Goal: Task Accomplishment & Management: Manage account settings

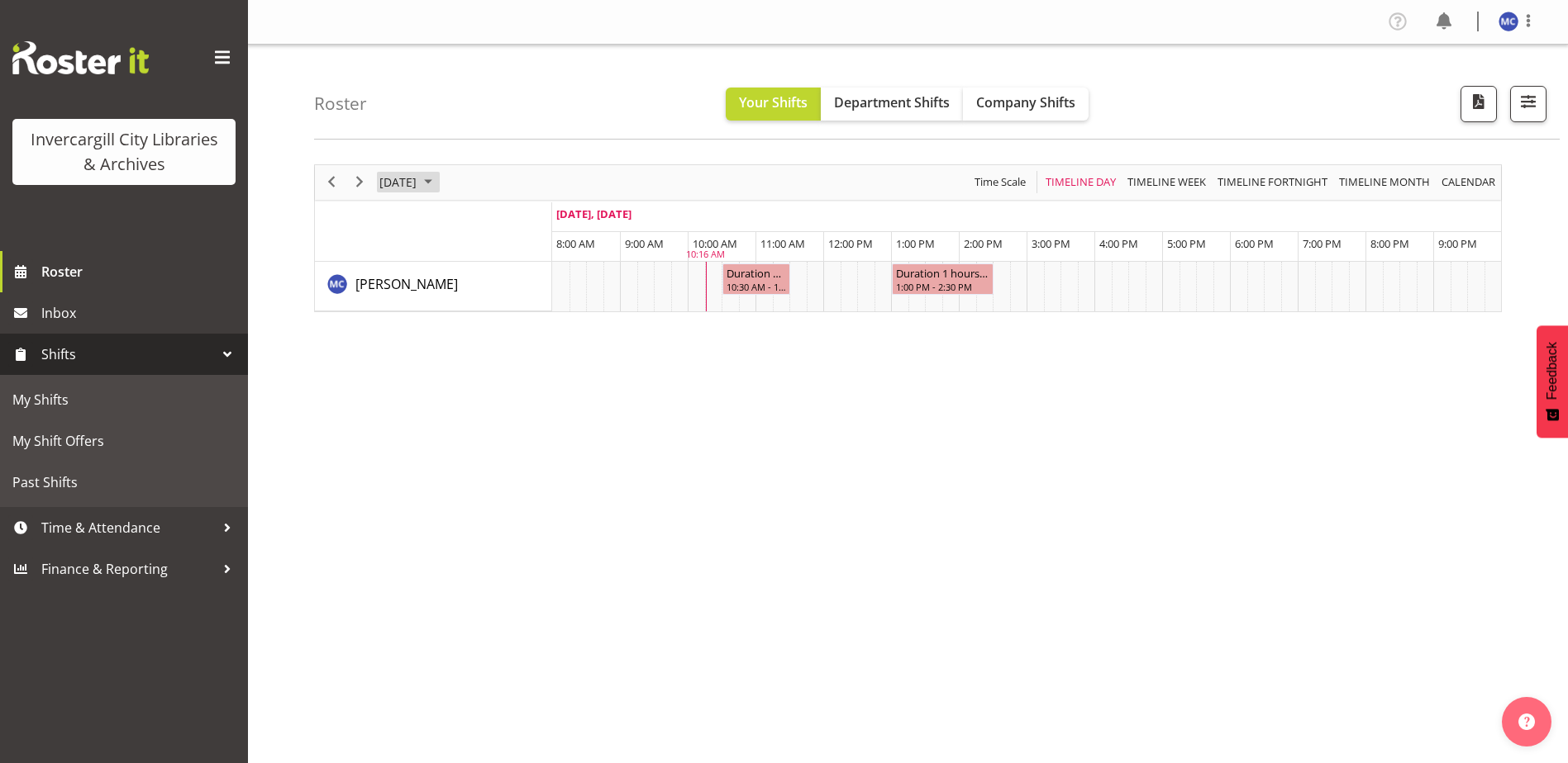
click at [438, 178] on span "September 2025" at bounding box center [428, 182] width 20 height 21
click at [467, 369] on span "24" at bounding box center [476, 365] width 25 height 24
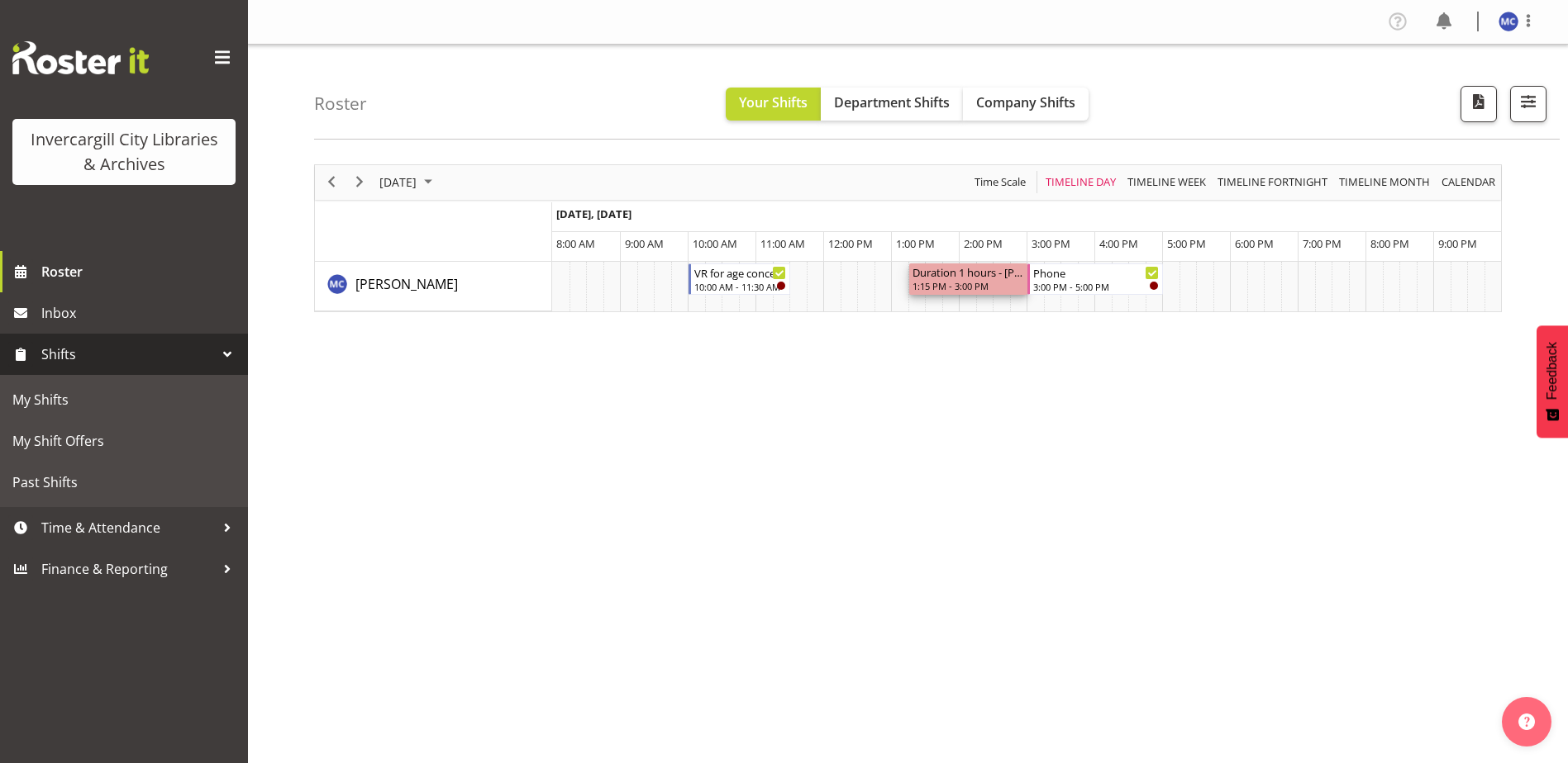
click at [985, 276] on div "Duration 1 hours - [PERSON_NAME]" at bounding box center [968, 271] width 112 height 17
click at [1465, 190] on span "calendar" at bounding box center [1467, 182] width 57 height 21
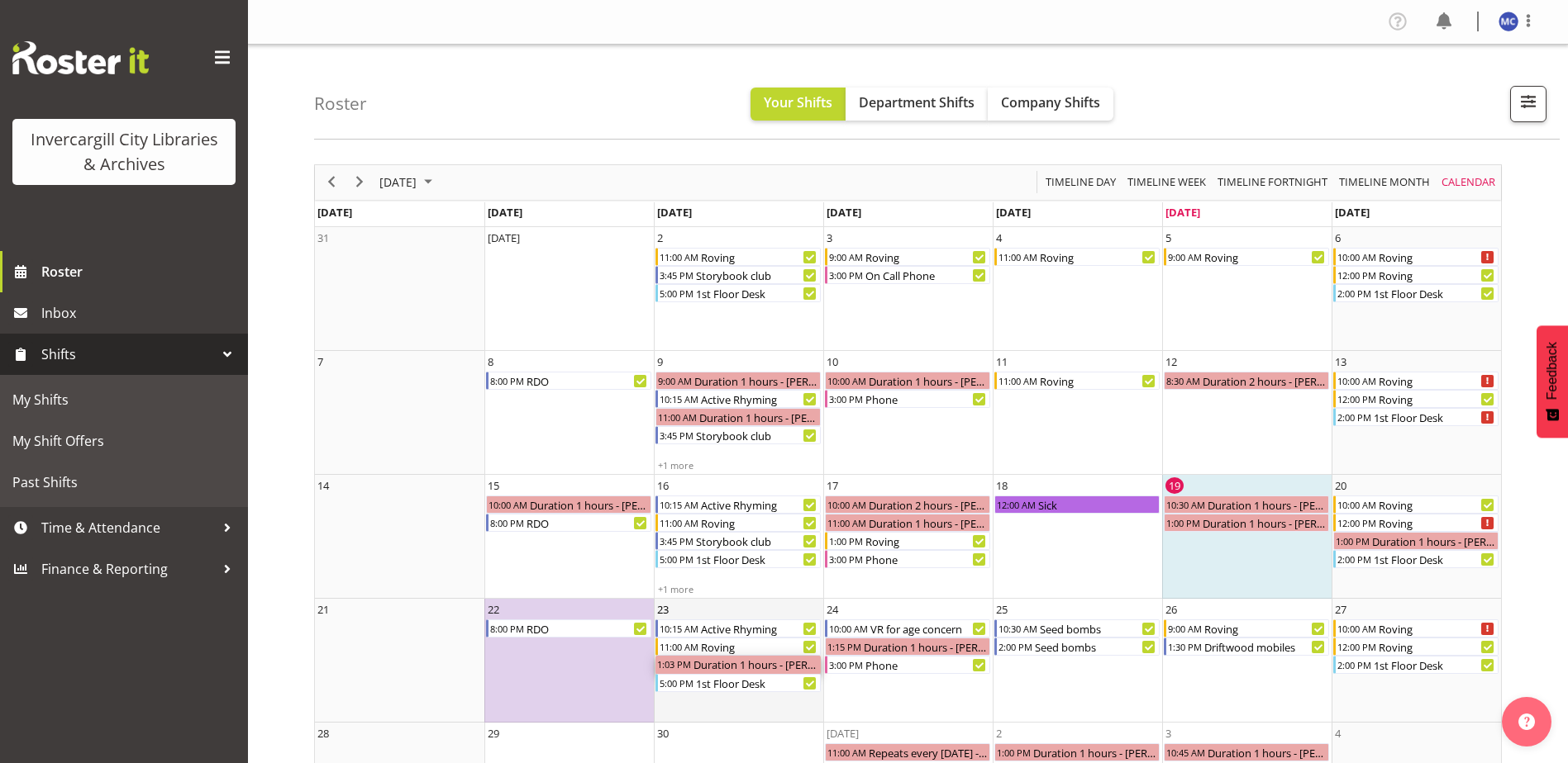
click at [809, 669] on div "Duration 1 hours - [PERSON_NAME]" at bounding box center [756, 664] width 129 height 18
click at [811, 669] on div "Duration 1 hours - Aurora Catu" at bounding box center [756, 664] width 129 height 18
click at [777, 662] on div "Duration 1 hours - Aurora Catu" at bounding box center [756, 664] width 129 height 18
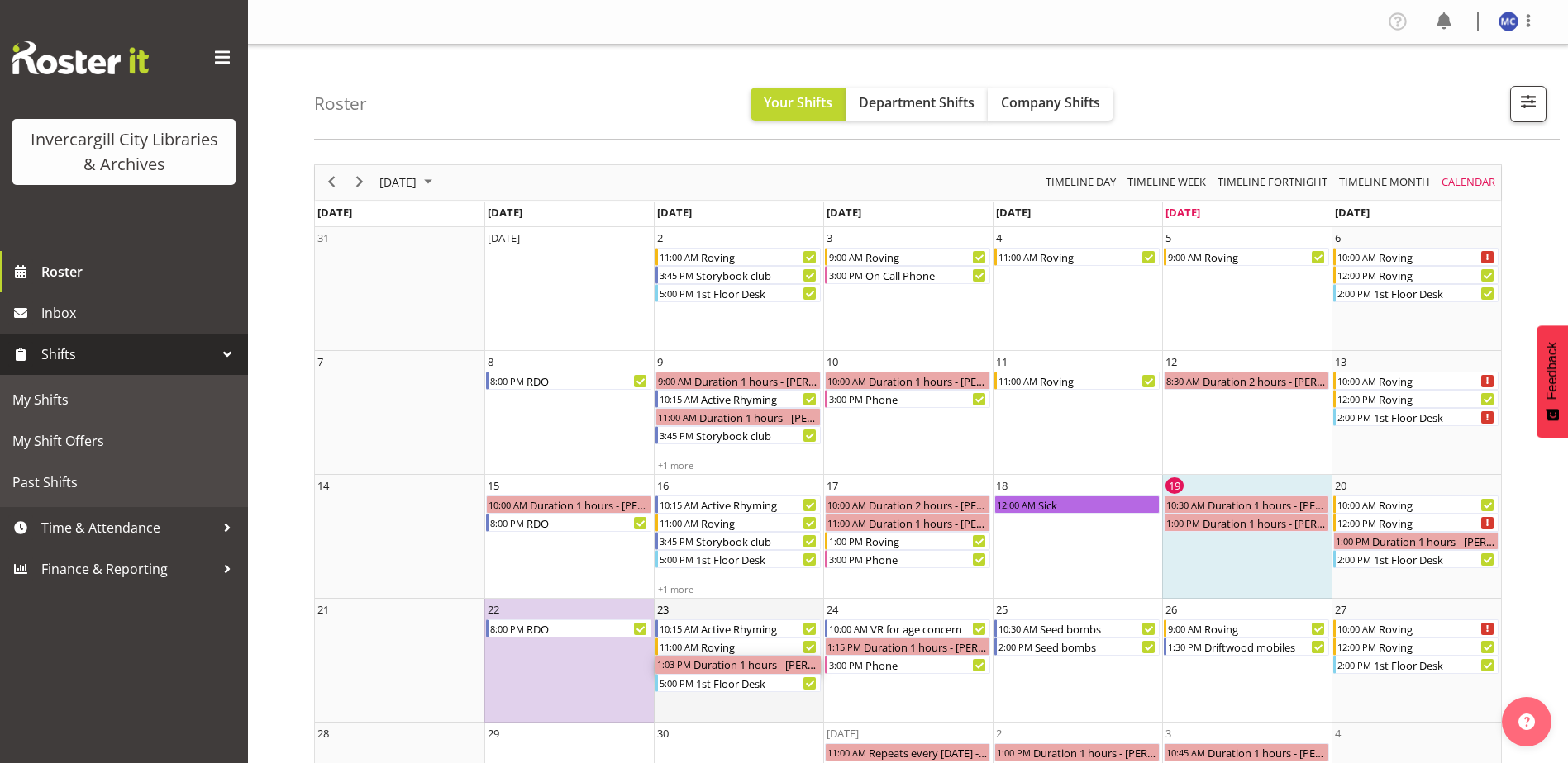
click at [777, 662] on div "Duration 1 hours - Aurora Catu" at bounding box center [756, 664] width 129 height 18
click at [886, 652] on div "Duration 1 hours - Aurora Catu" at bounding box center [925, 647] width 129 height 18
click at [166, 516] on span "Time & Attendance" at bounding box center [128, 528] width 173 height 24
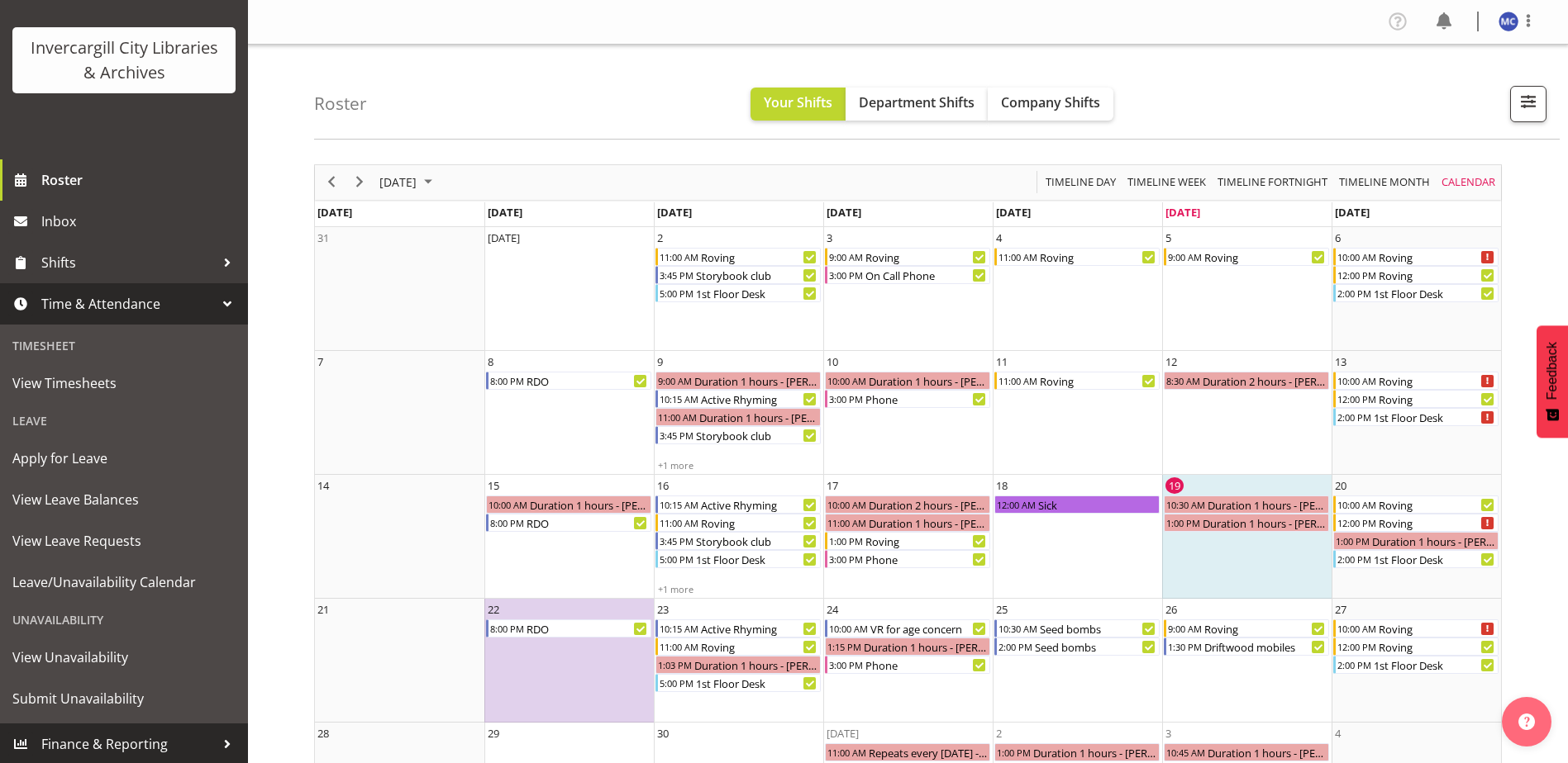
scroll to position [94, 0]
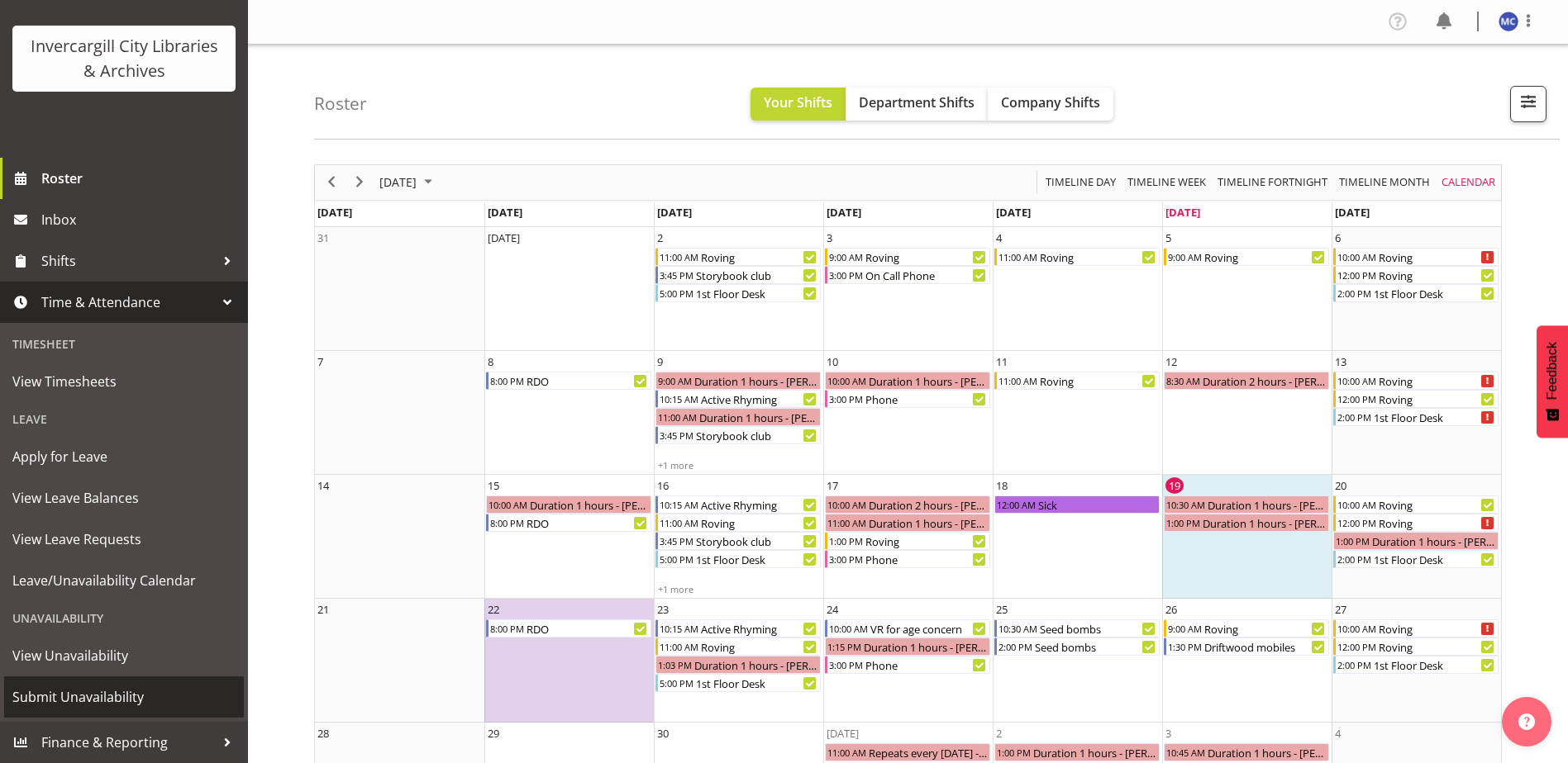
click at [121, 701] on span "Submit Unavailability" at bounding box center [123, 696] width 223 height 24
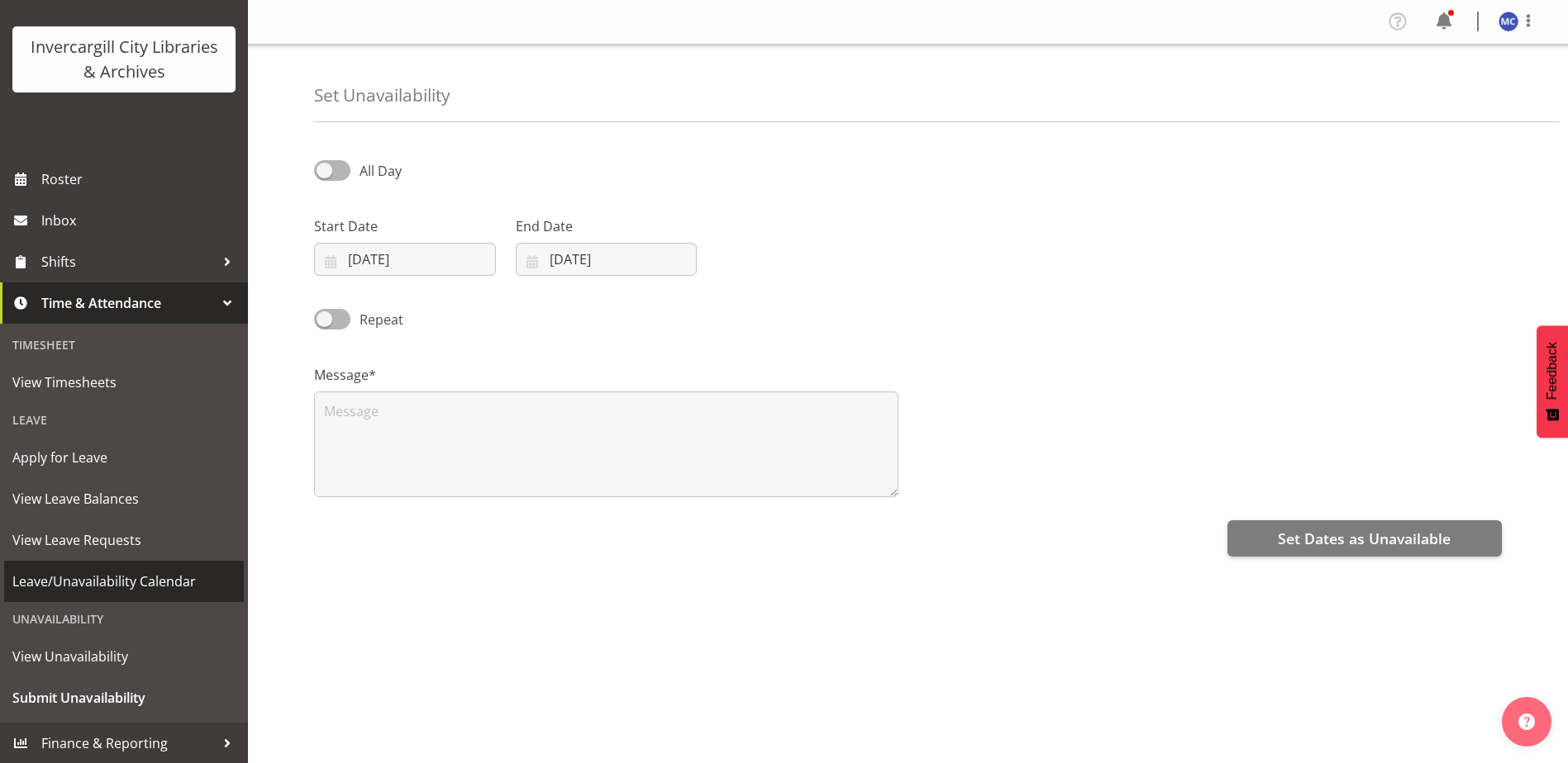
scroll to position [94, 0]
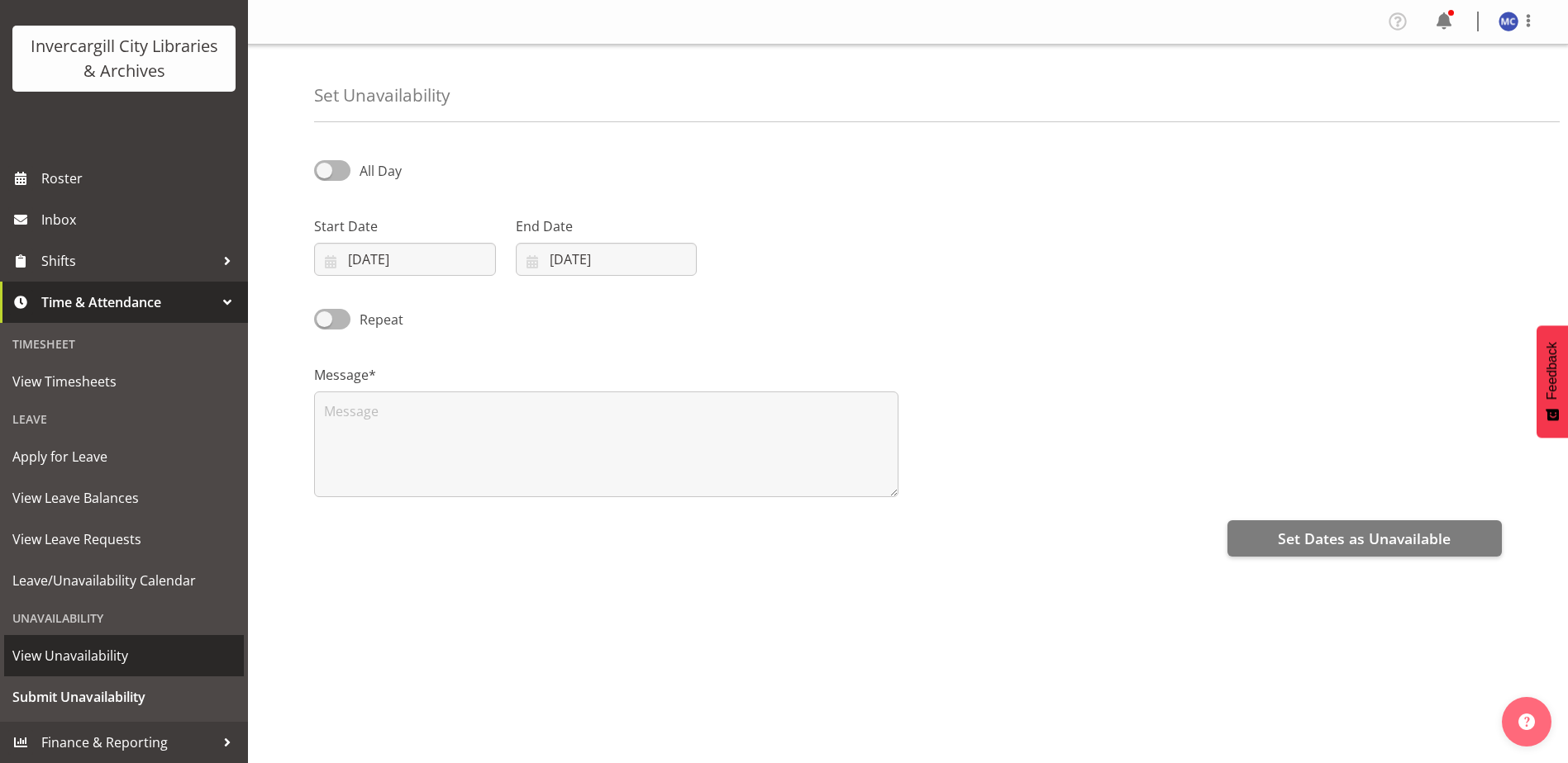
click at [129, 662] on span "View Unavailability" at bounding box center [123, 655] width 223 height 24
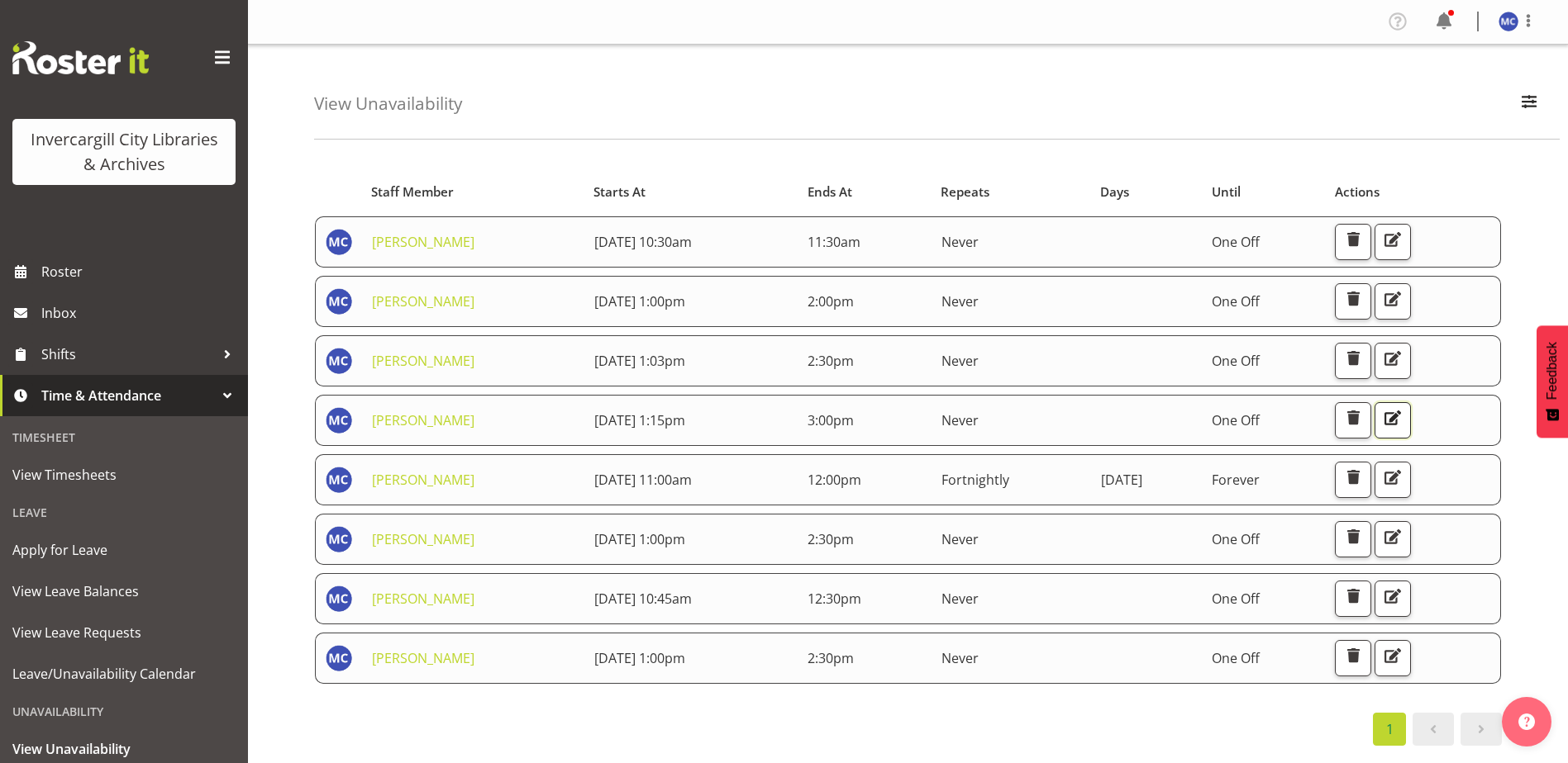
click at [1403, 423] on span "button" at bounding box center [1392, 417] width 22 height 22
click at [103, 312] on span "Inbox" at bounding box center [140, 313] width 199 height 24
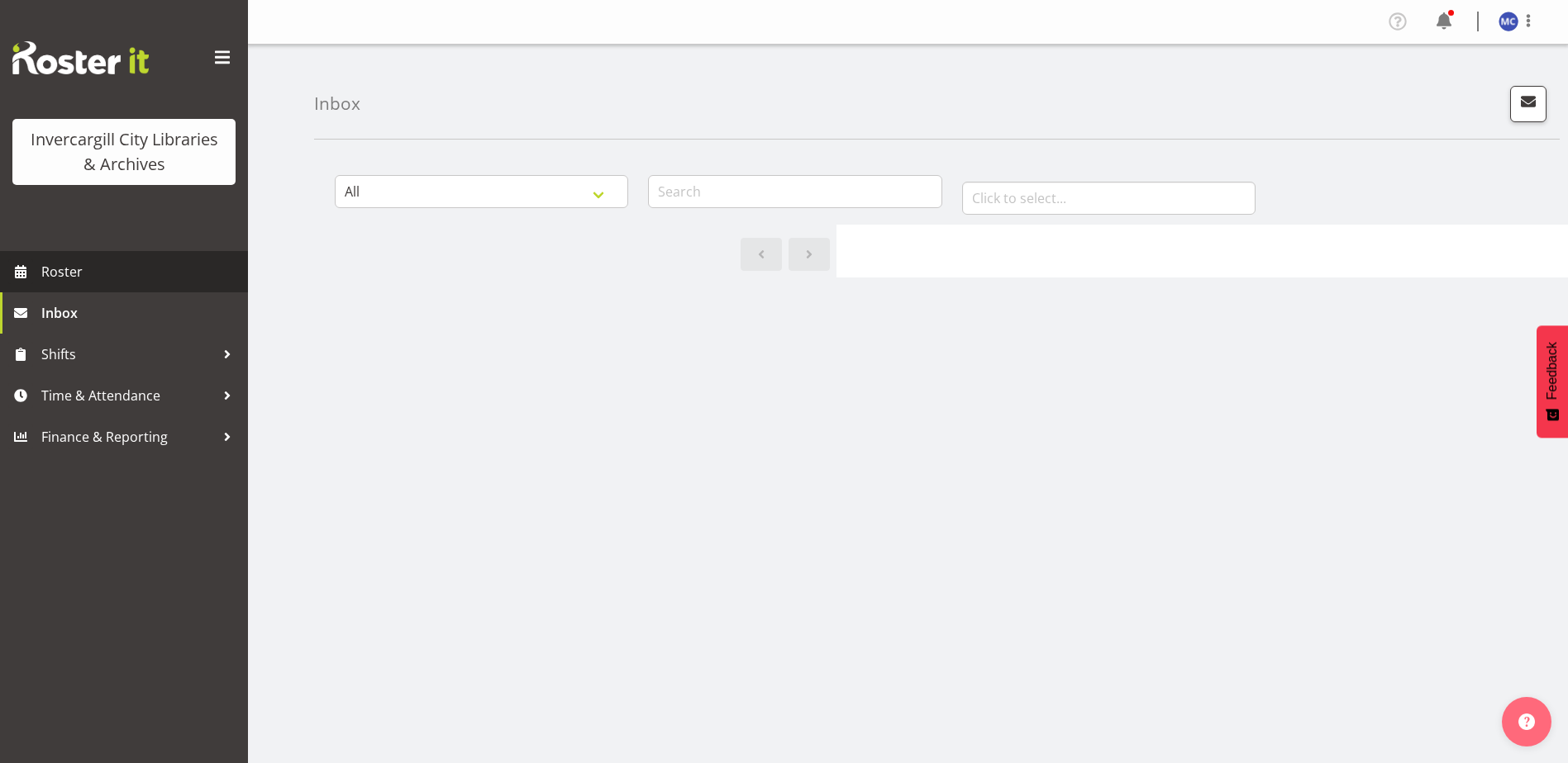
click at [118, 283] on span "Roster" at bounding box center [140, 271] width 199 height 24
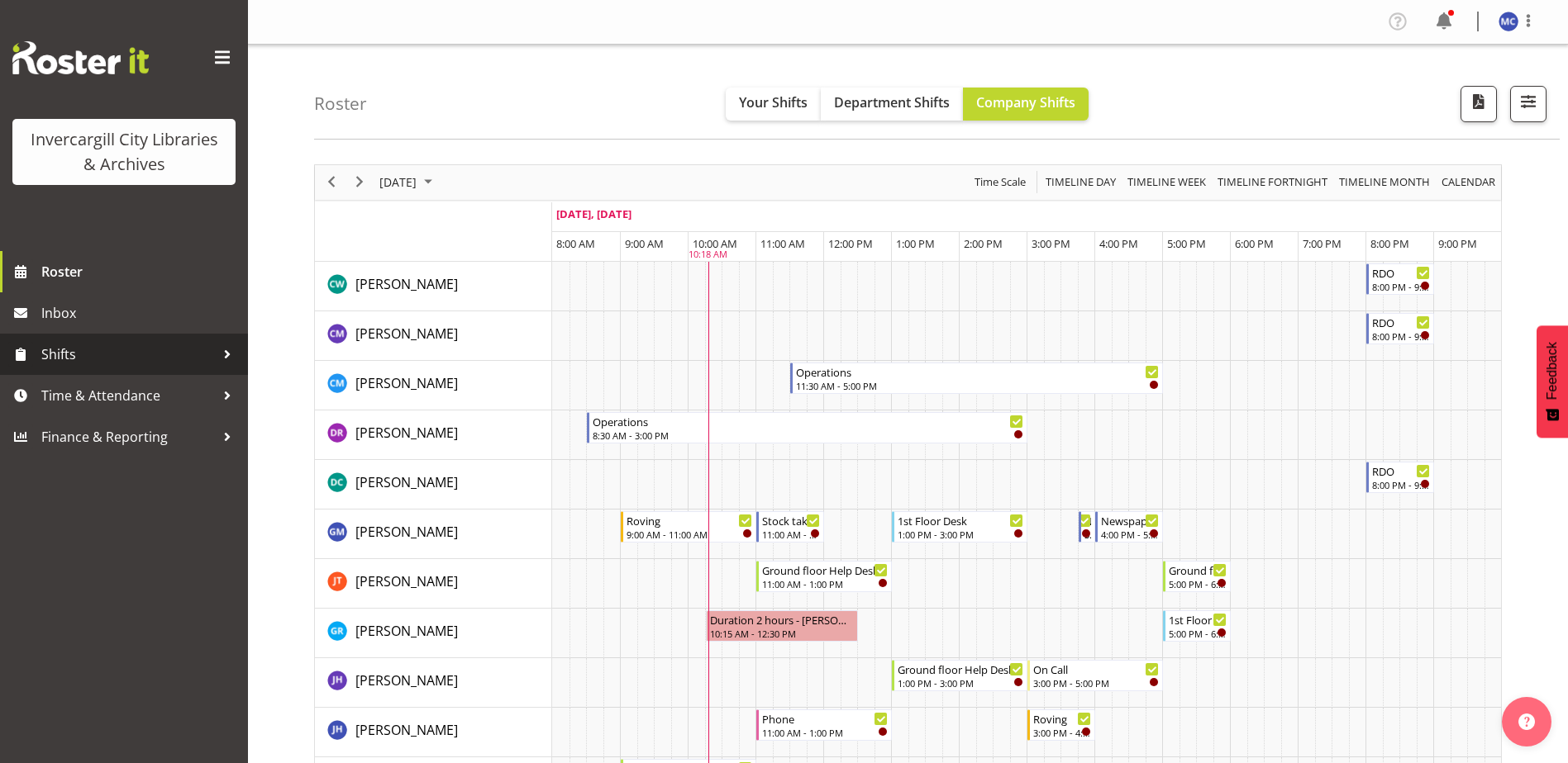
click at [105, 358] on span "Shifts" at bounding box center [128, 354] width 173 height 24
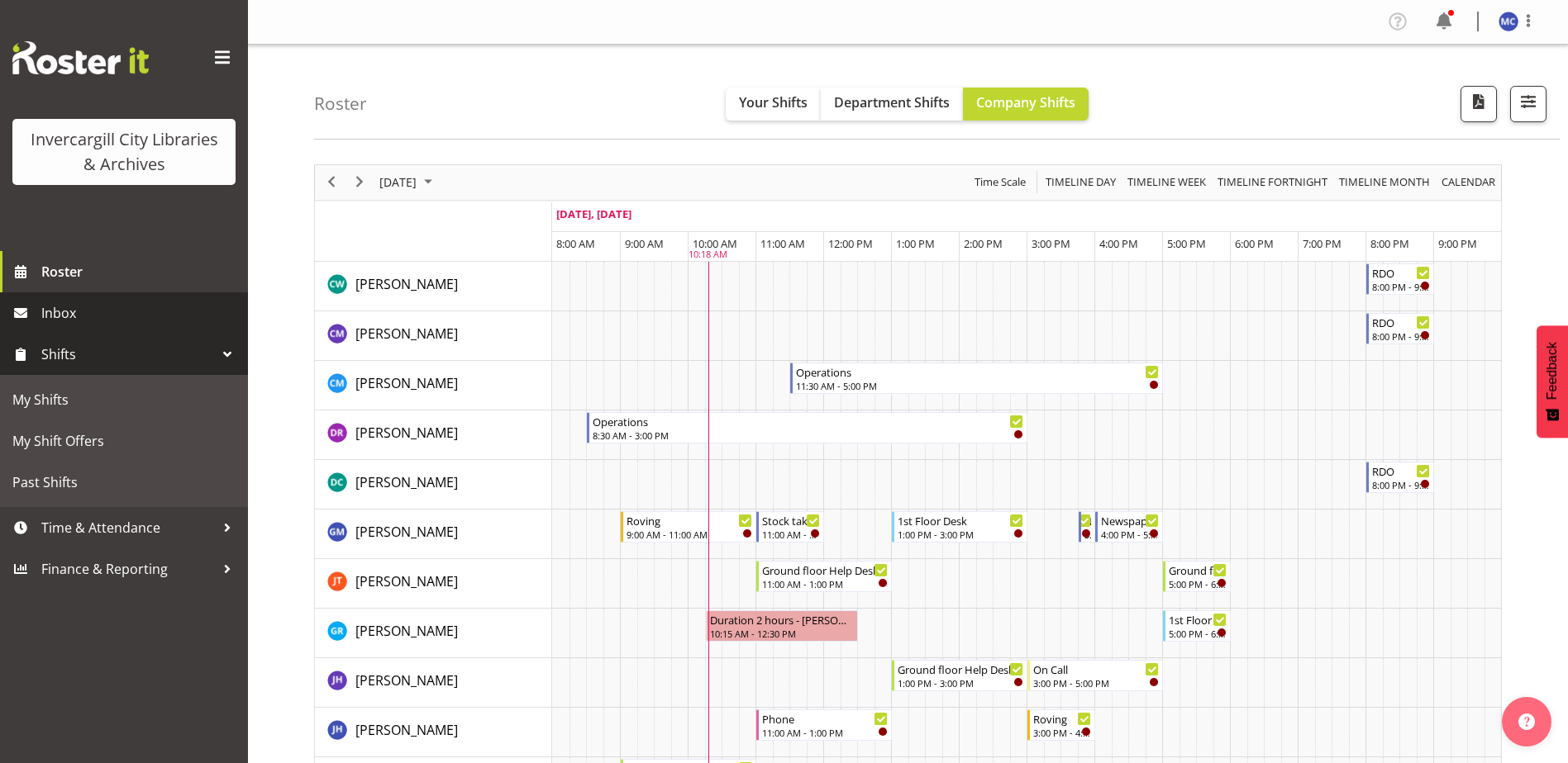
click at [85, 312] on span "Inbox" at bounding box center [140, 313] width 199 height 24
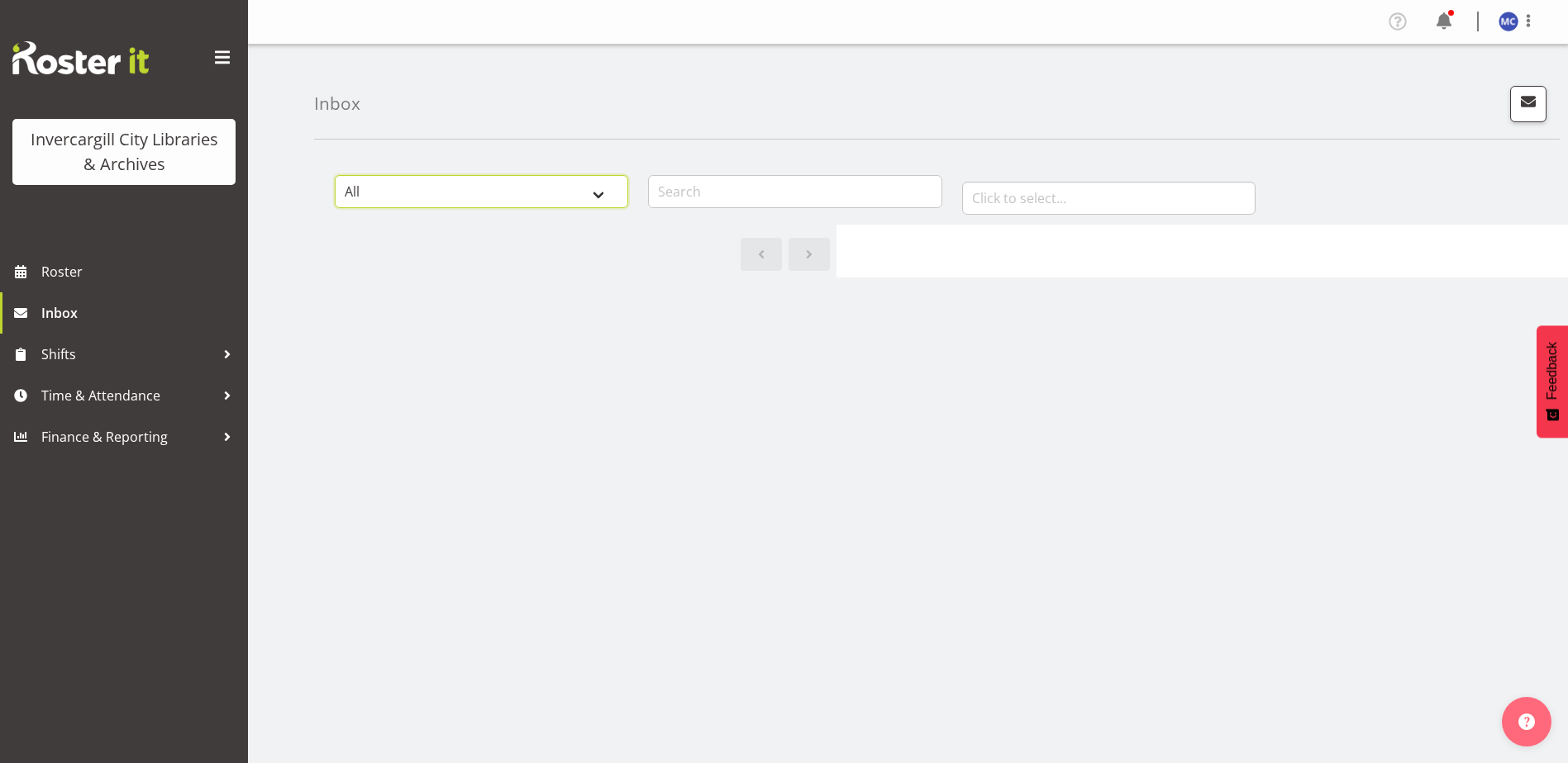
click at [609, 199] on select "All General Shift Offers Shift Swap Offers Leave Requests" at bounding box center [481, 192] width 293 height 33
select select "general"
click at [334, 175] on select "All General Shift Offers Shift Swap Offers Leave Requests" at bounding box center [481, 192] width 293 height 33
click at [608, 198] on select "All General Shift Offers Shift Swap Offers Leave Requests" at bounding box center [481, 192] width 293 height 33
click at [334, 175] on select "All General Shift Offers Shift Swap Offers Leave Requests" at bounding box center [481, 192] width 293 height 33
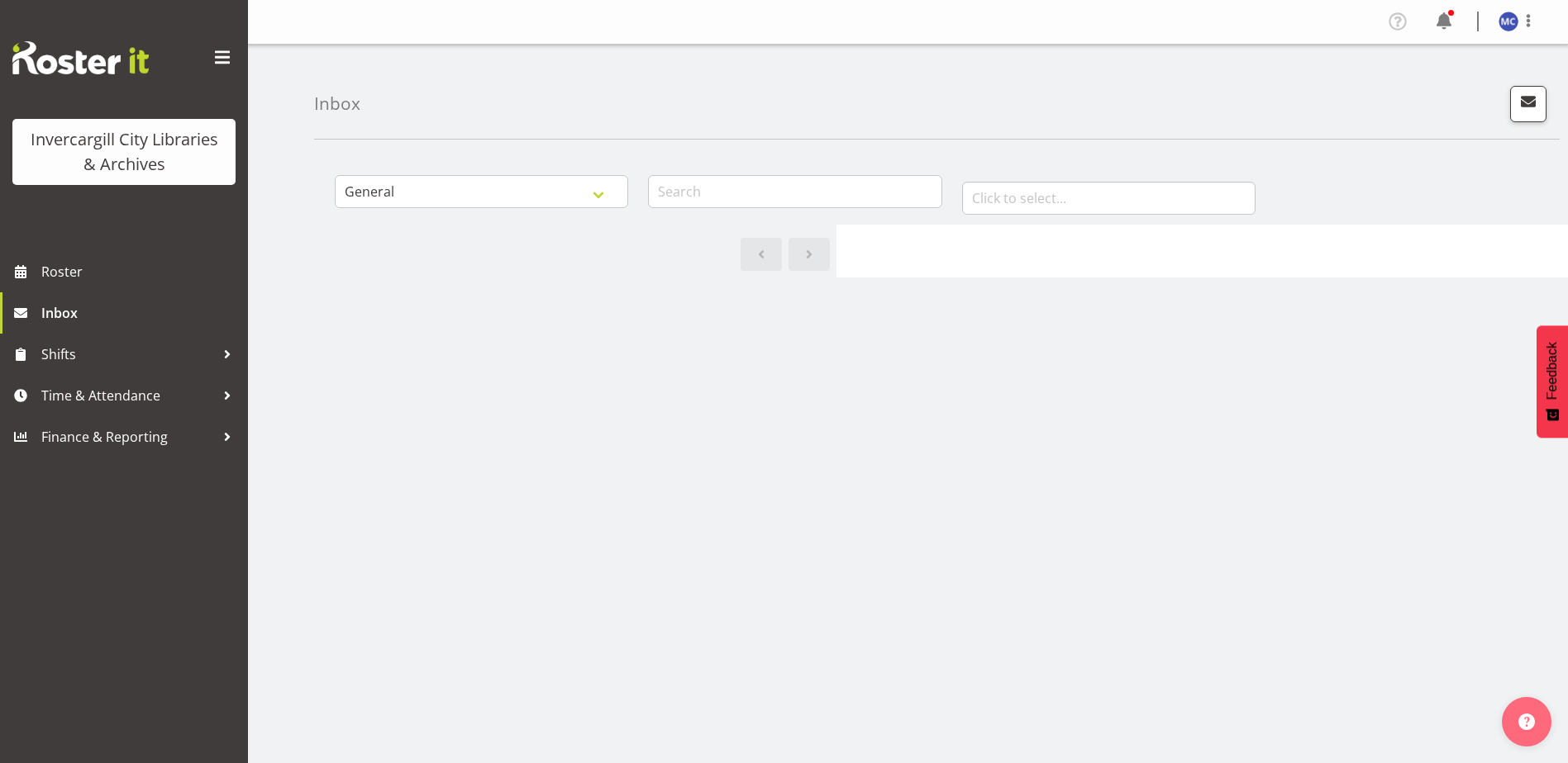
click at [1553, 367] on span "Feedback" at bounding box center [1551, 371] width 15 height 58
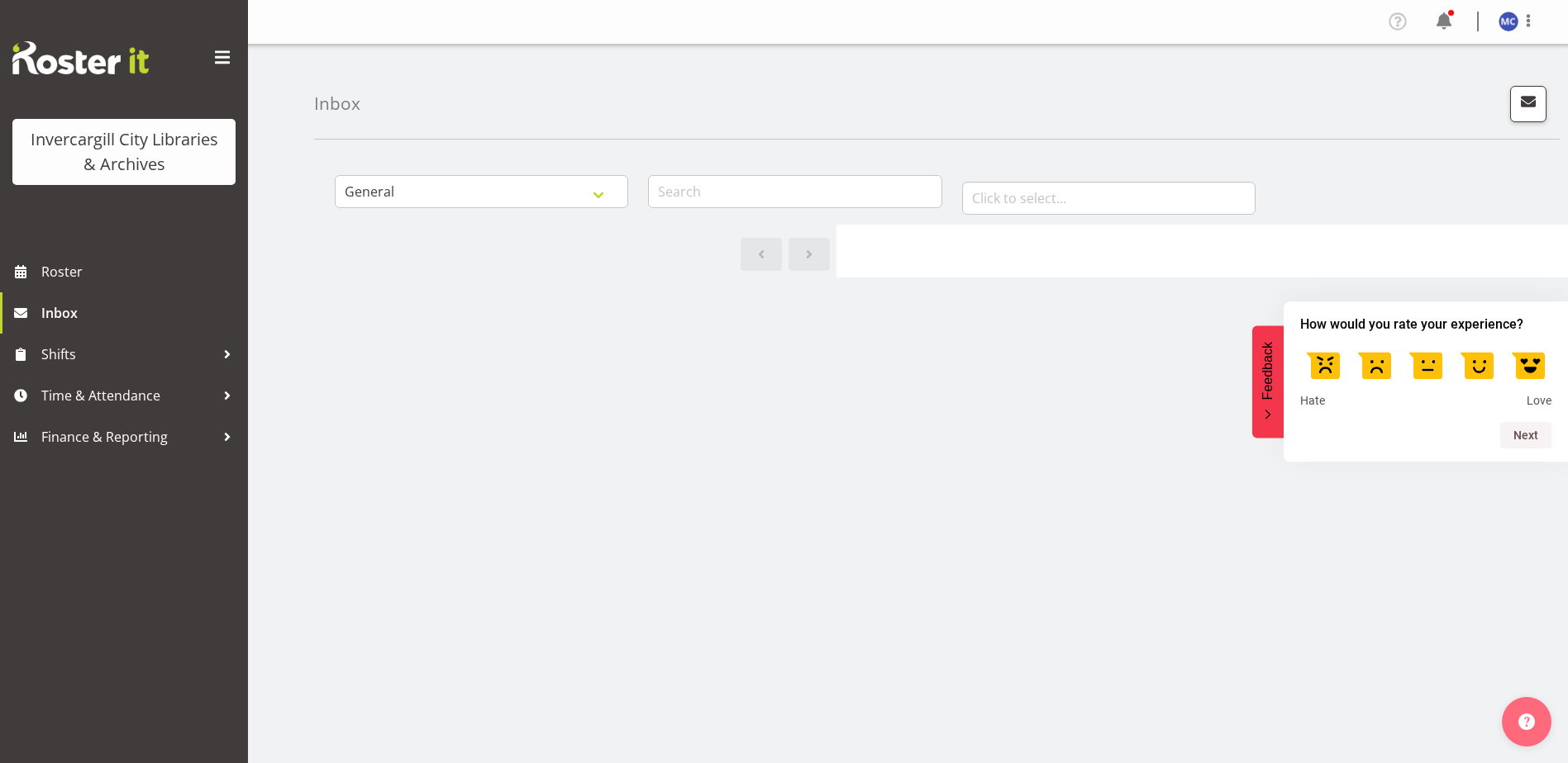
click at [1016, 440] on div "All General Shift Offers Shift Swap Offers Leave Requests January February Marc…" at bounding box center [941, 482] width 1254 height 661
click at [109, 272] on span "Roster" at bounding box center [140, 271] width 199 height 24
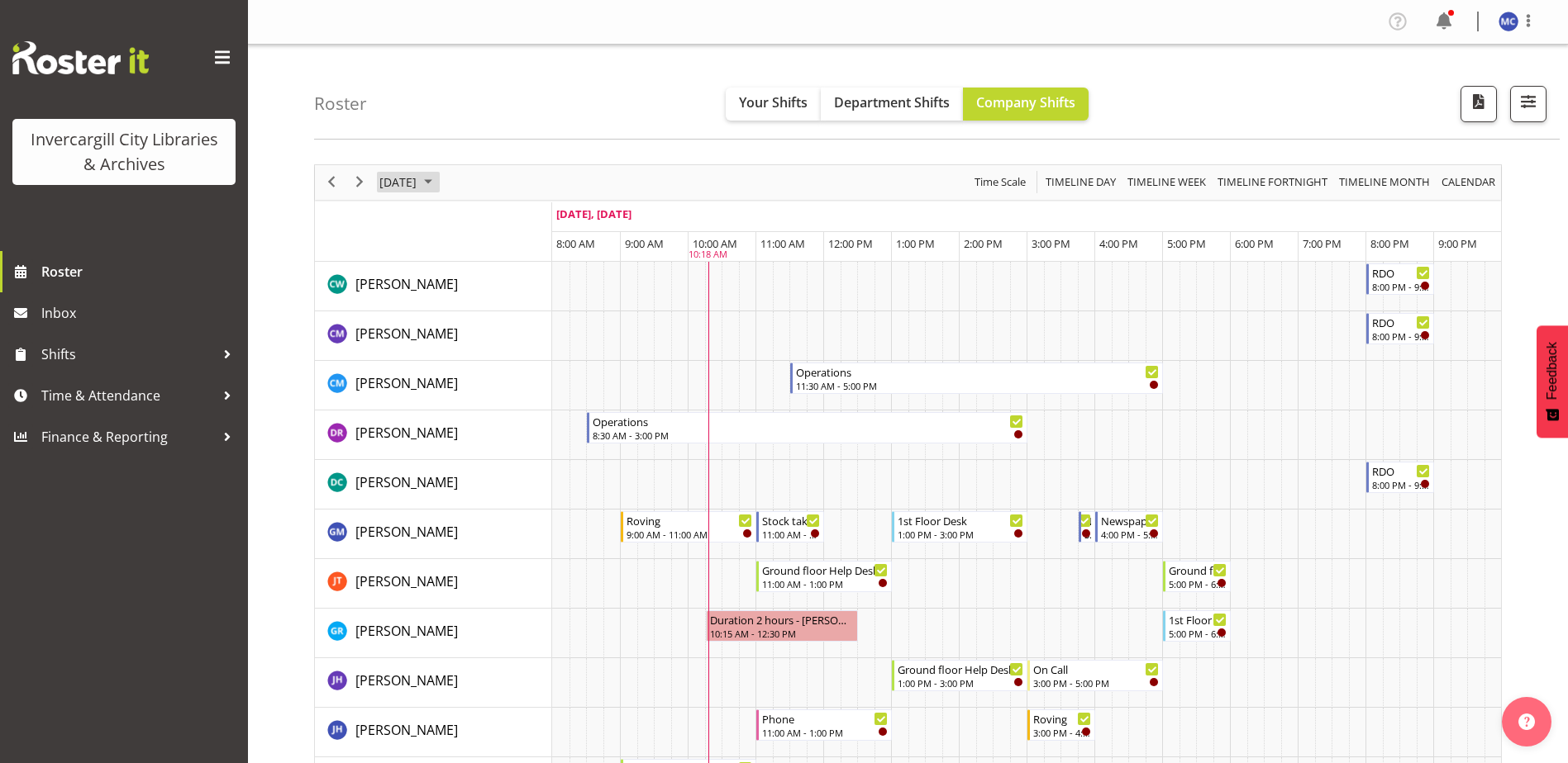
click at [418, 188] on span "[DATE]" at bounding box center [397, 182] width 40 height 21
click at [469, 360] on span "24" at bounding box center [476, 365] width 25 height 24
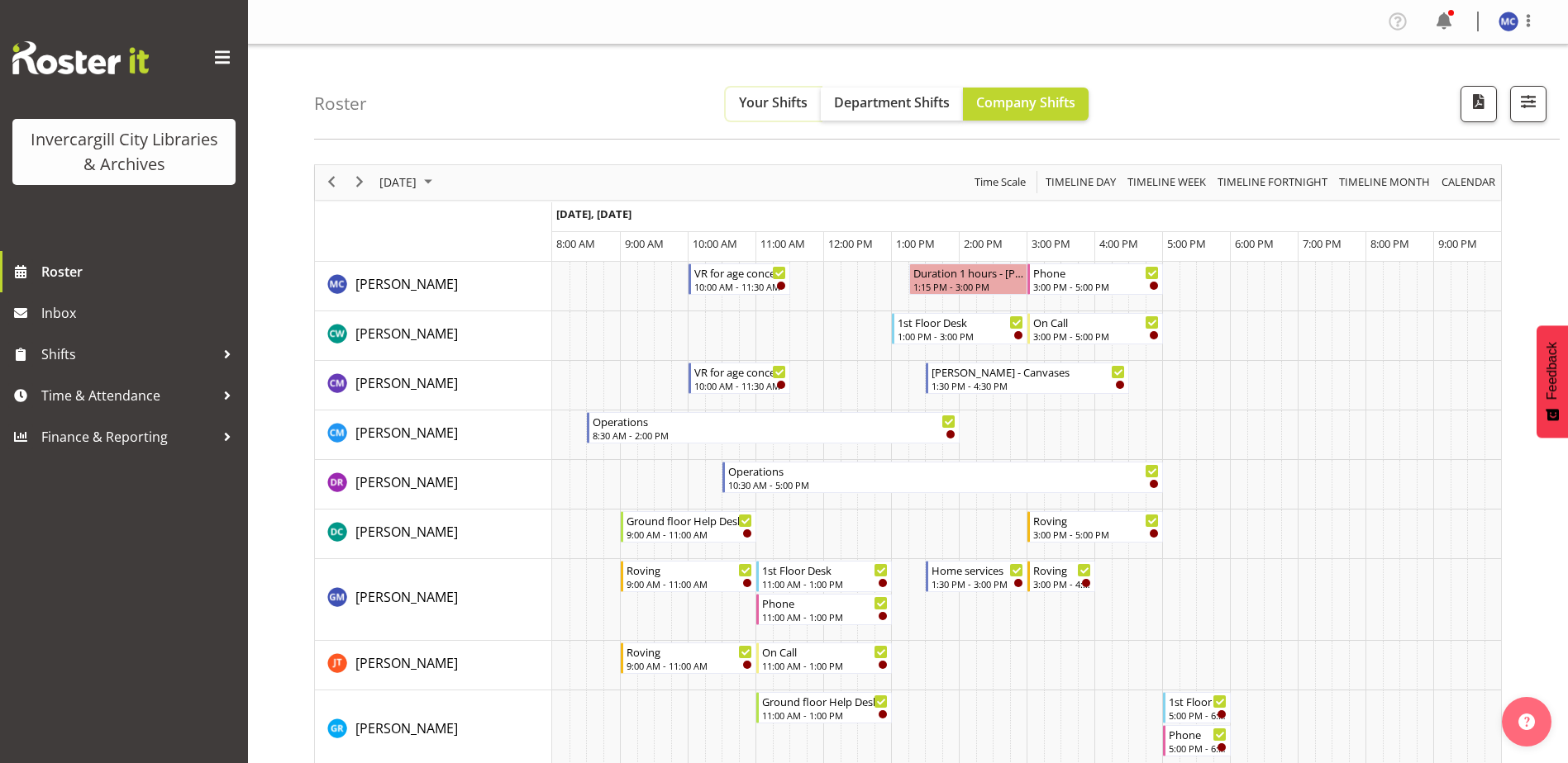
click at [768, 100] on span "Your Shifts" at bounding box center [773, 102] width 68 height 18
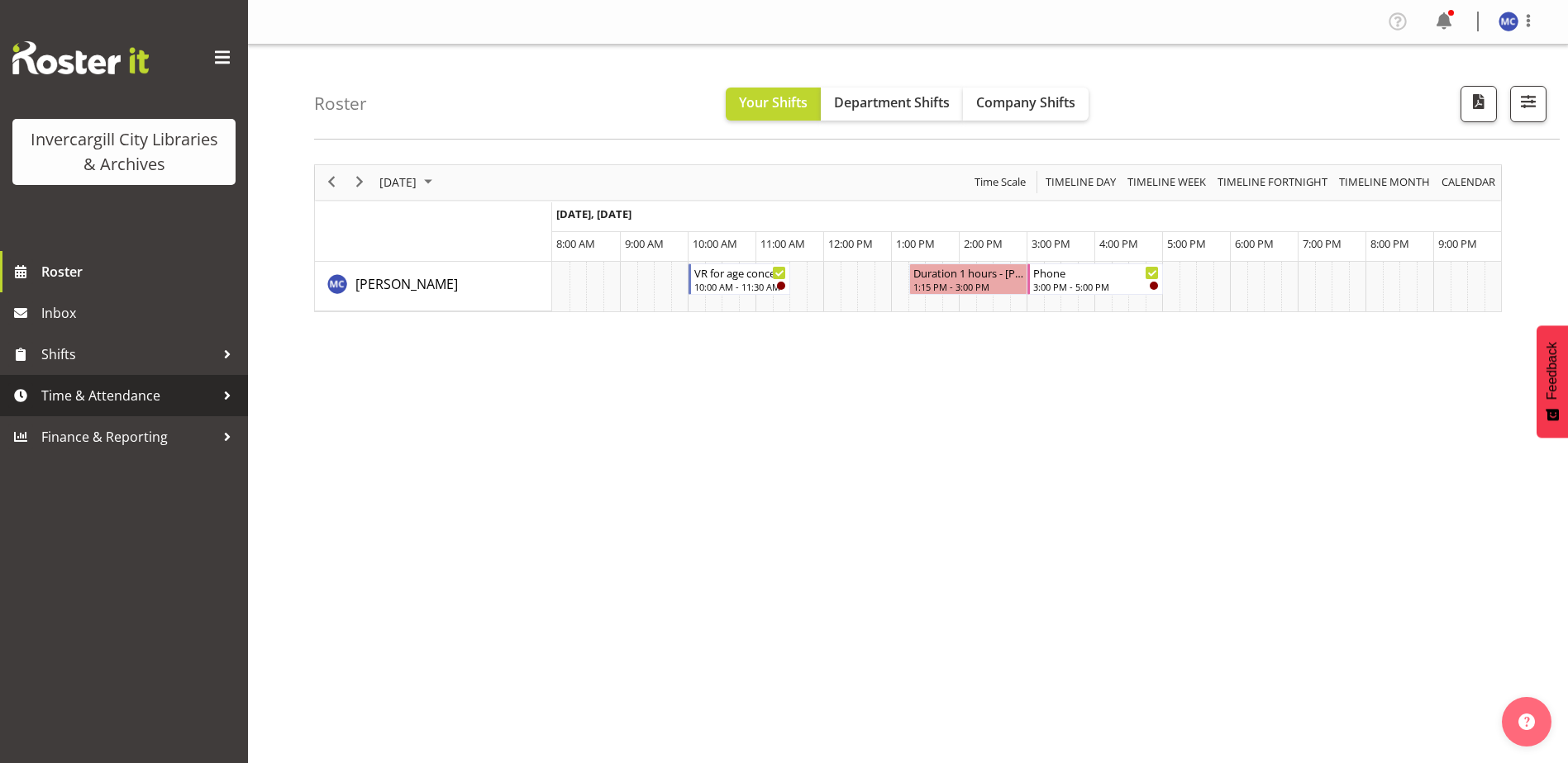
click at [107, 398] on span "Time & Attendance" at bounding box center [128, 396] width 173 height 24
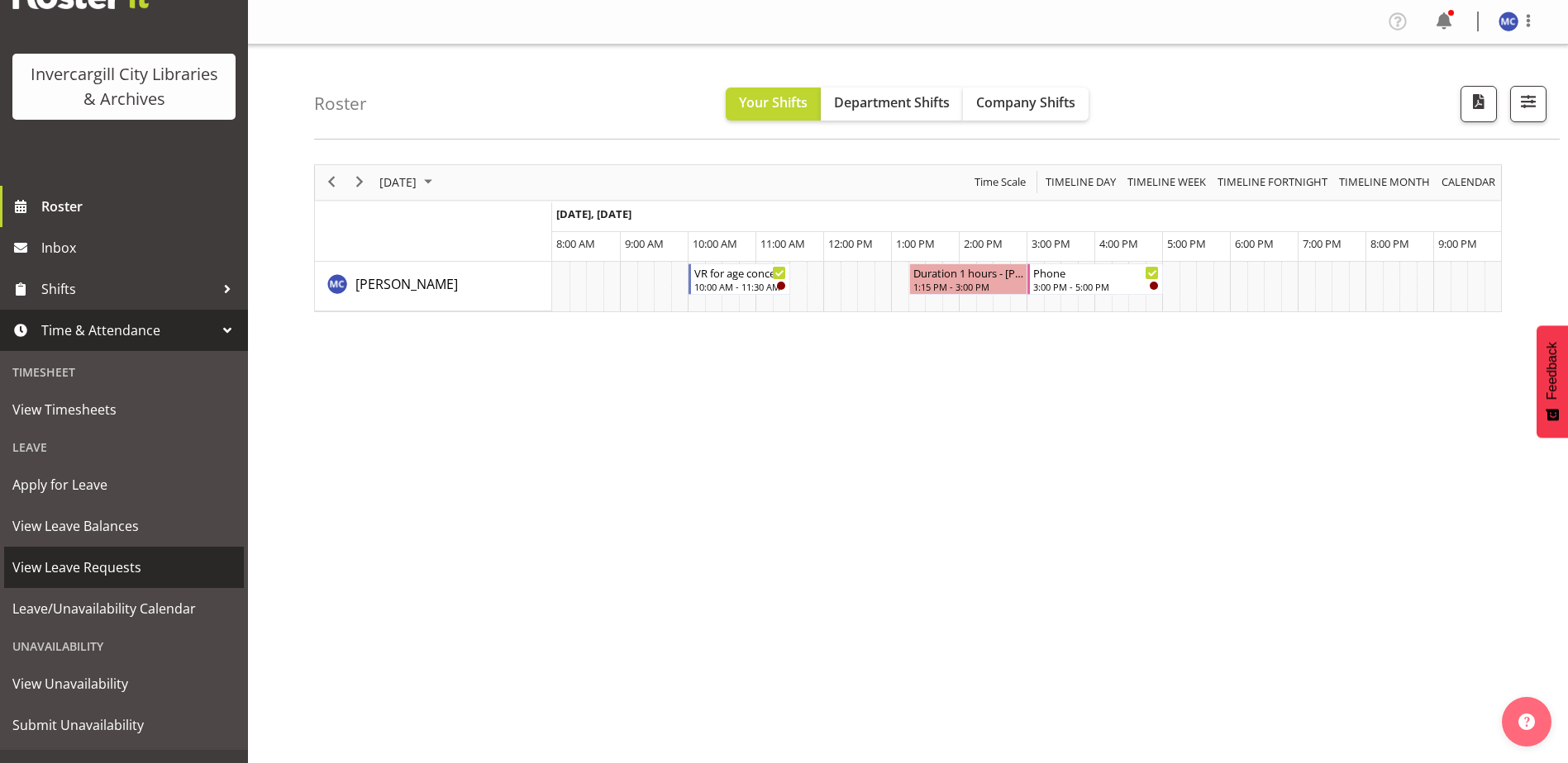
scroll to position [94, 0]
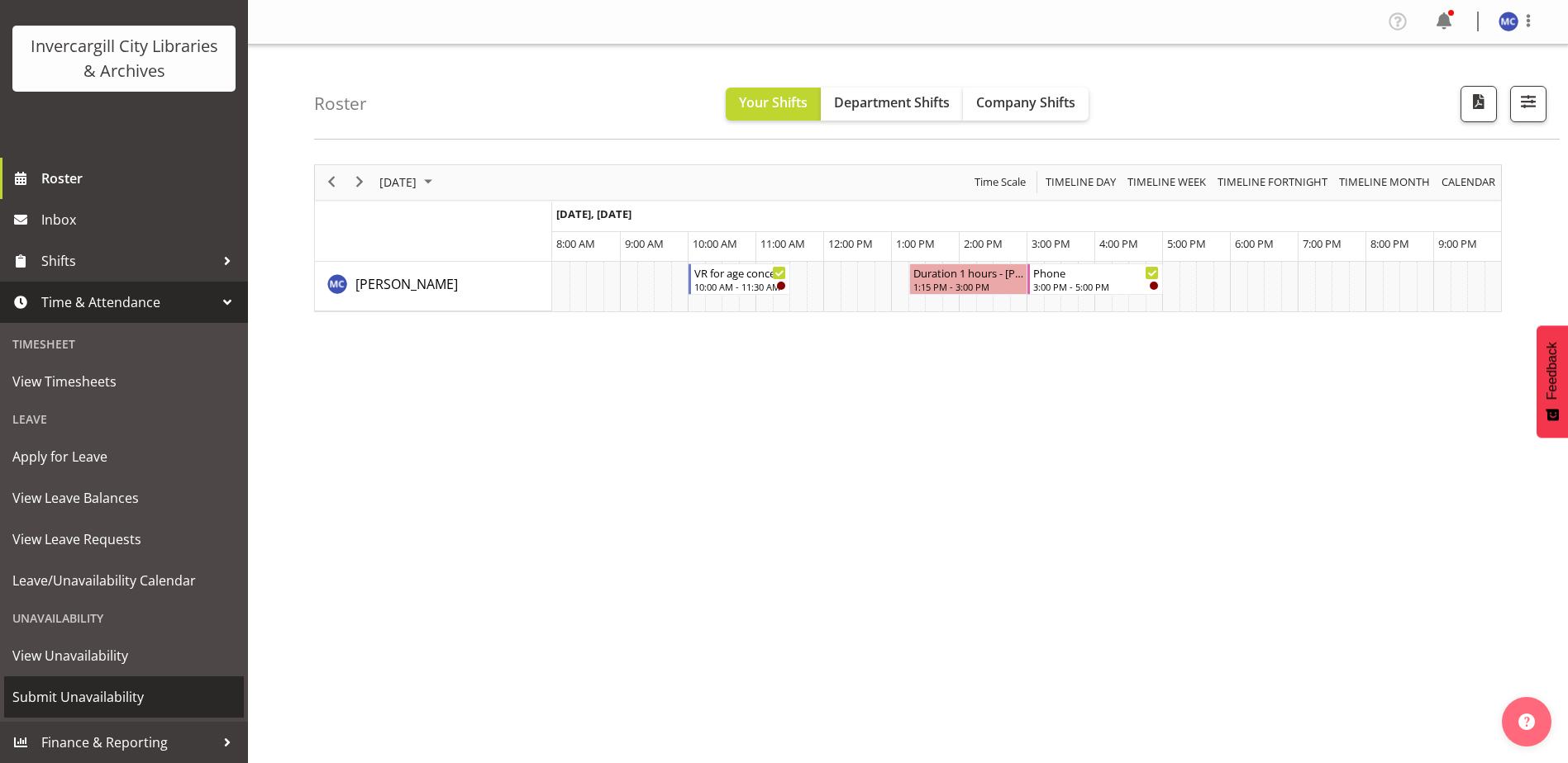
click at [86, 703] on span "Submit Unavailability" at bounding box center [123, 696] width 223 height 24
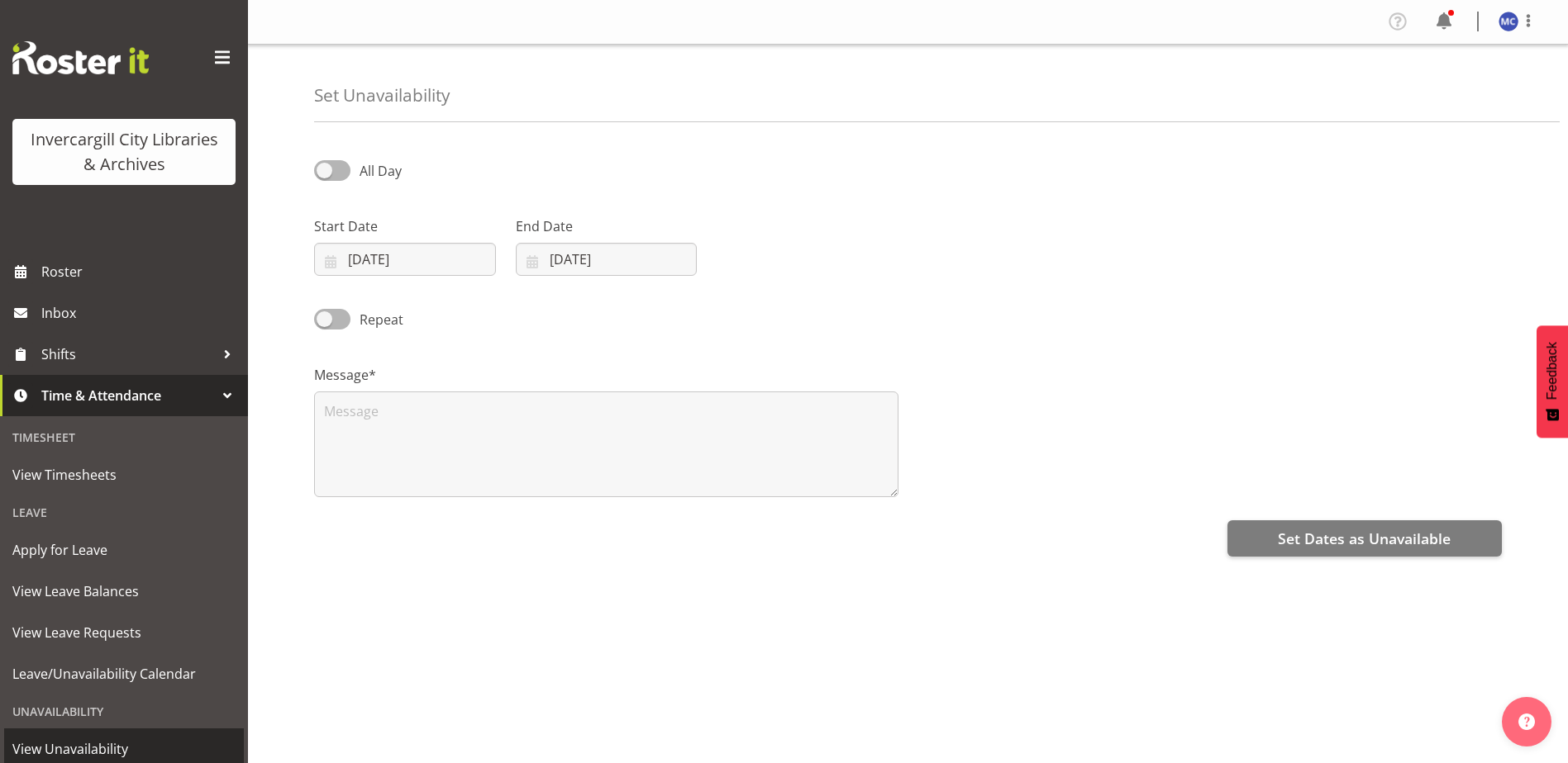
click at [86, 741] on span "View Unavailability" at bounding box center [123, 749] width 223 height 24
